Goal: Find specific page/section: Find specific page/section

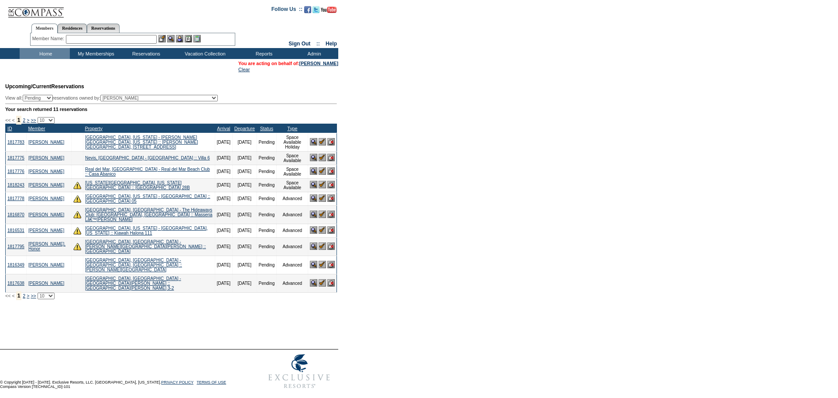
click at [313, 201] on img at bounding box center [313, 197] width 7 height 7
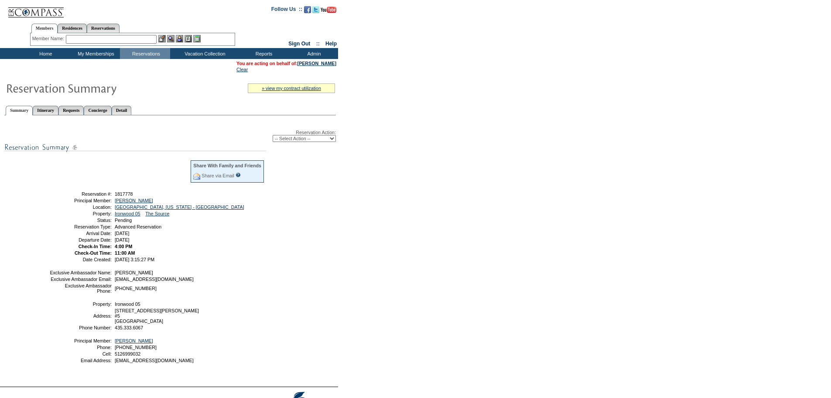
click at [207, 275] on td "[PERSON_NAME]" at bounding box center [189, 272] width 152 height 5
click at [114, 177] on td at bounding box center [120, 174] width 140 height 28
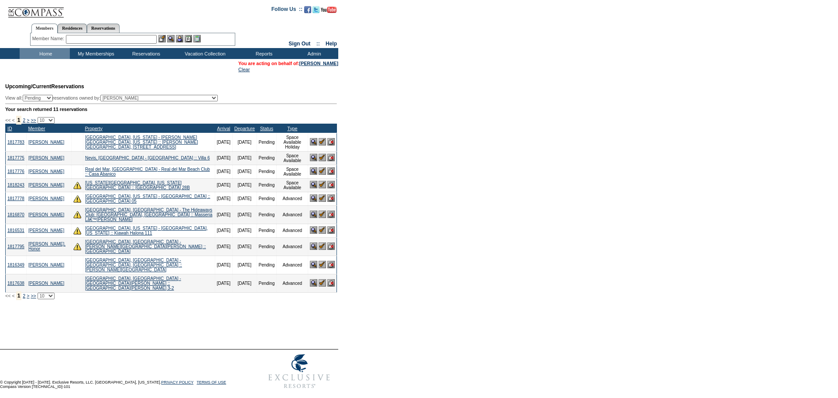
click at [315, 216] on img at bounding box center [313, 213] width 7 height 7
